Goal: Information Seeking & Learning: Learn about a topic

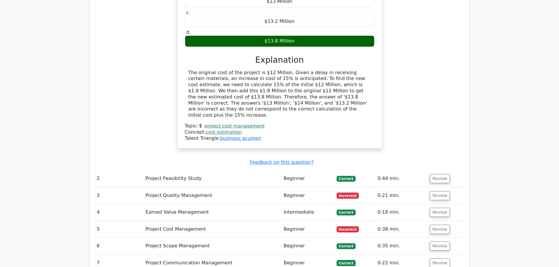
scroll to position [587, 0]
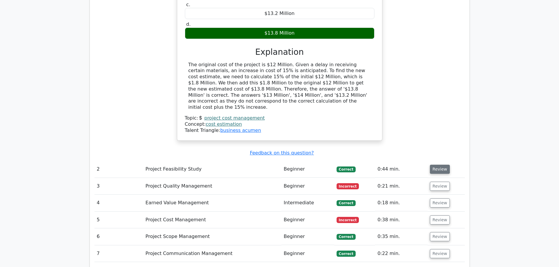
click at [253, 165] on button "Review" at bounding box center [440, 169] width 20 height 9
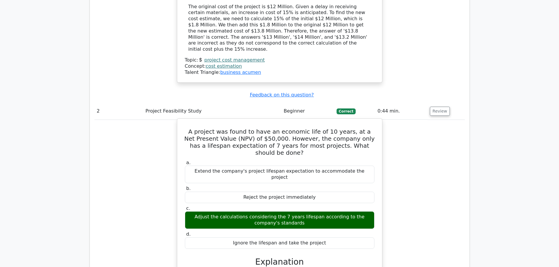
scroll to position [646, 0]
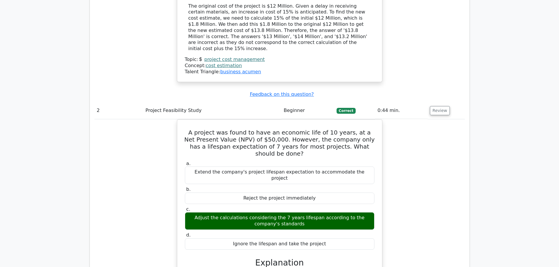
click at [253, 161] on div "A project was found to have an economic life of 10 years, at a Net Present Valu…" at bounding box center [280, 245] width 370 height 252
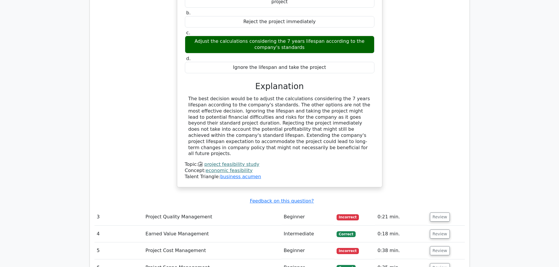
scroll to position [822, 0]
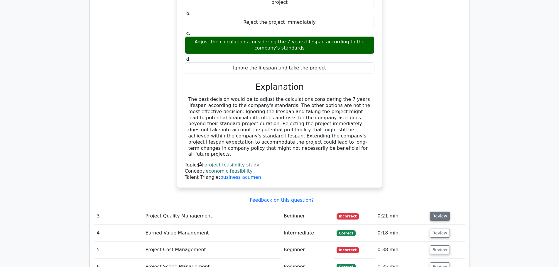
click at [253, 212] on button "Review" at bounding box center [440, 216] width 20 height 9
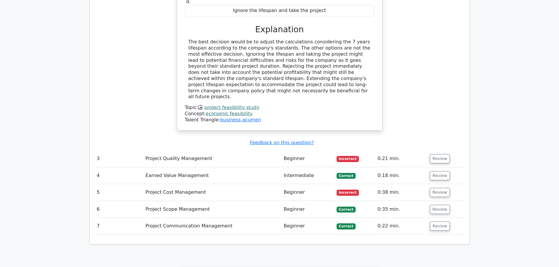
scroll to position [880, 0]
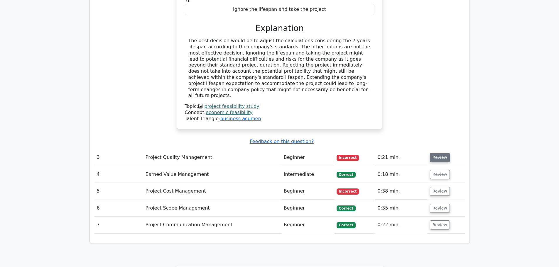
click at [253, 153] on button "Review" at bounding box center [440, 157] width 20 height 9
click at [253, 170] on button "Review" at bounding box center [440, 174] width 20 height 9
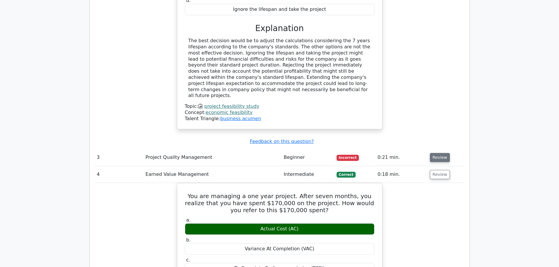
click at [253, 153] on button "Review" at bounding box center [440, 157] width 20 height 9
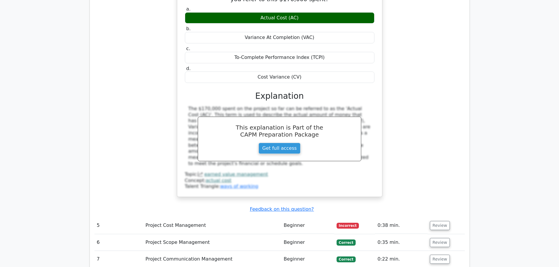
scroll to position [1379, 0]
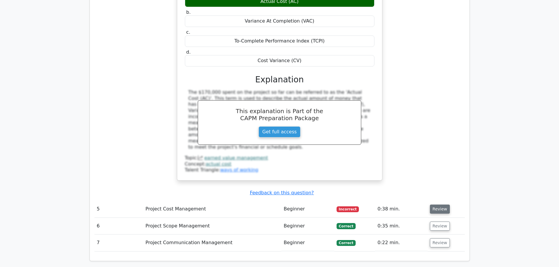
click at [253, 205] on button "Review" at bounding box center [440, 209] width 20 height 9
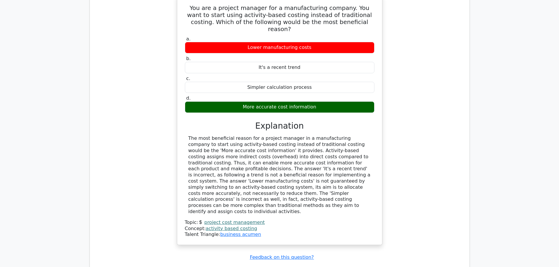
scroll to position [1614, 0]
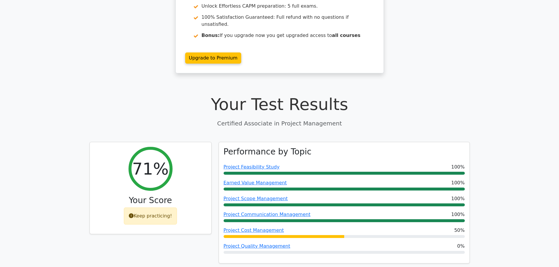
scroll to position [0, 0]
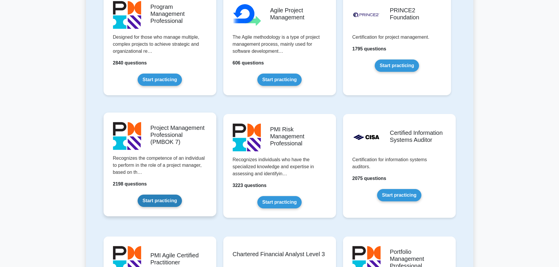
scroll to position [382, 0]
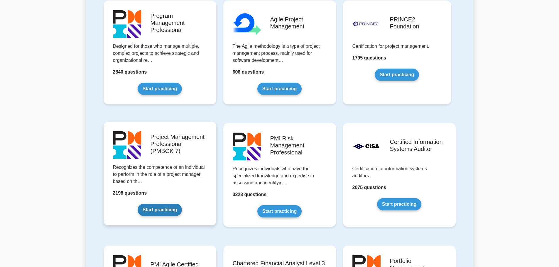
click at [154, 209] on link "Start practicing" at bounding box center [160, 210] width 44 height 12
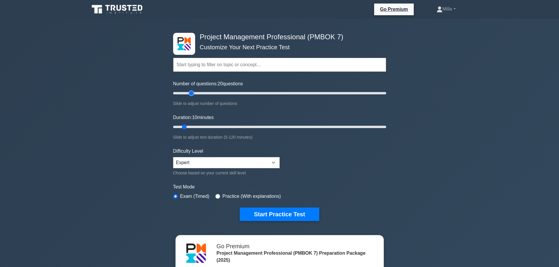
drag, startPoint x: 182, startPoint y: 93, endPoint x: 192, endPoint y: 93, distance: 10.6
type input "20"
click at [192, 93] on input "Number of questions: 20 questions" at bounding box center [279, 93] width 213 height 7
drag, startPoint x: 184, startPoint y: 127, endPoint x: 210, endPoint y: 130, distance: 26.0
type input "25"
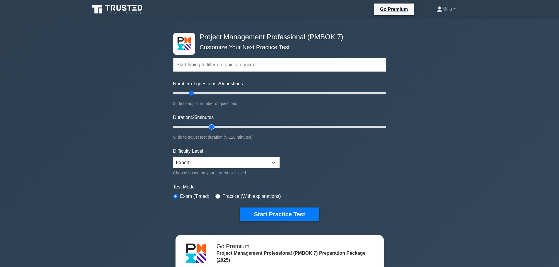
click at [209, 130] on input "Duration: 25 minutes" at bounding box center [279, 127] width 213 height 7
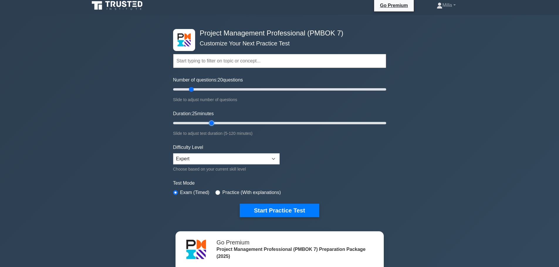
scroll to position [29, 0]
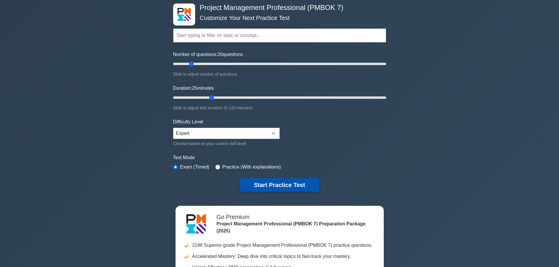
click at [273, 181] on button "Start Practice Test" at bounding box center [279, 185] width 79 height 14
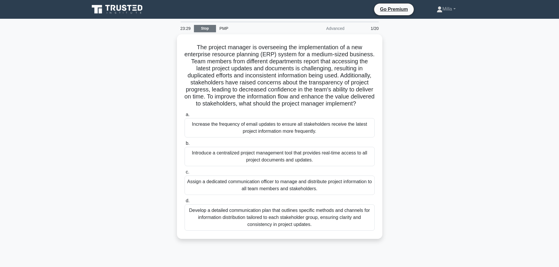
click at [207, 28] on link "Stop" at bounding box center [205, 28] width 22 height 7
